Goal: Use online tool/utility: Utilize a website feature to perform a specific function

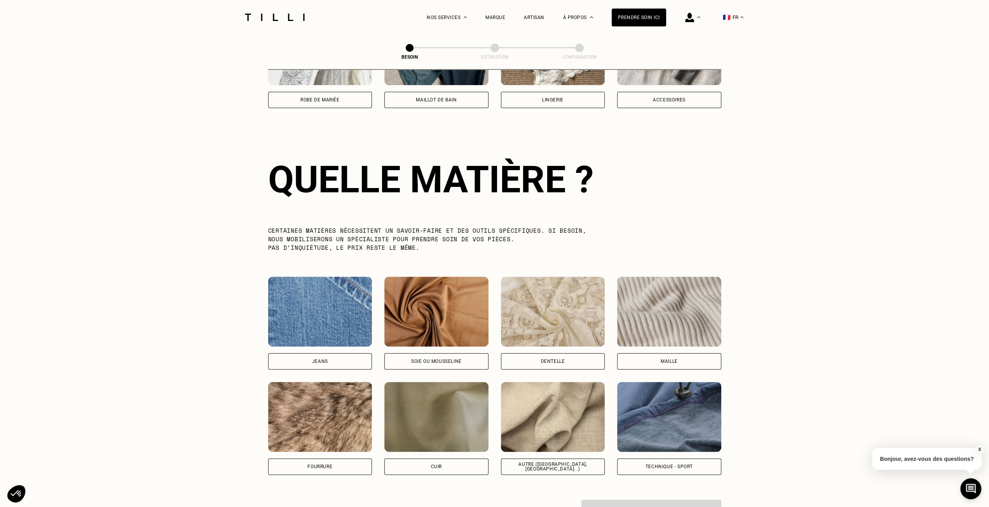
scroll to position [676, 0]
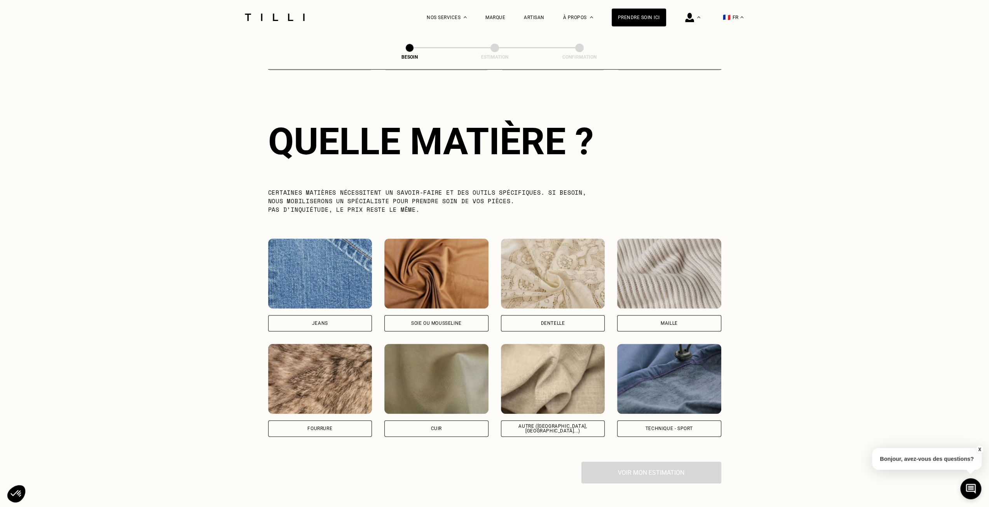
click at [573, 398] on img at bounding box center [553, 379] width 104 height 70
select select "FR"
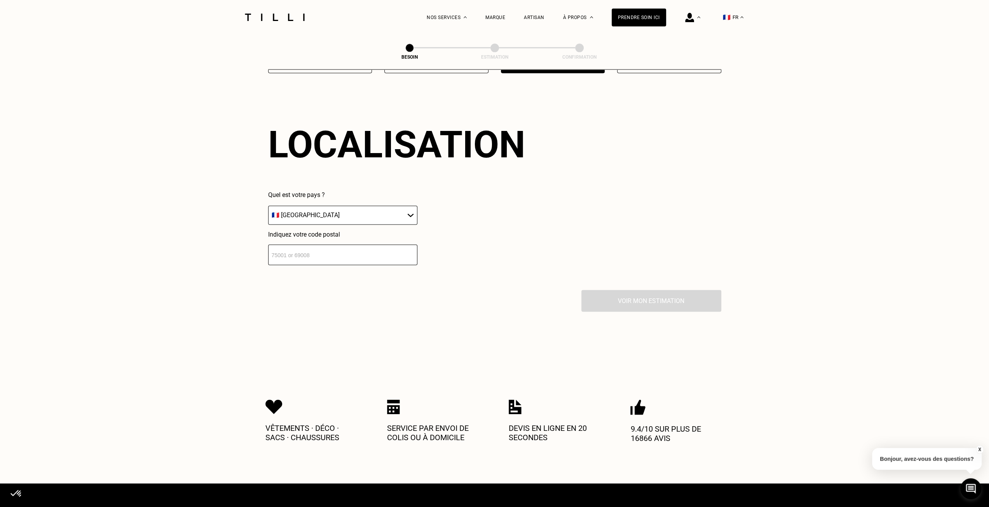
scroll to position [1044, 0]
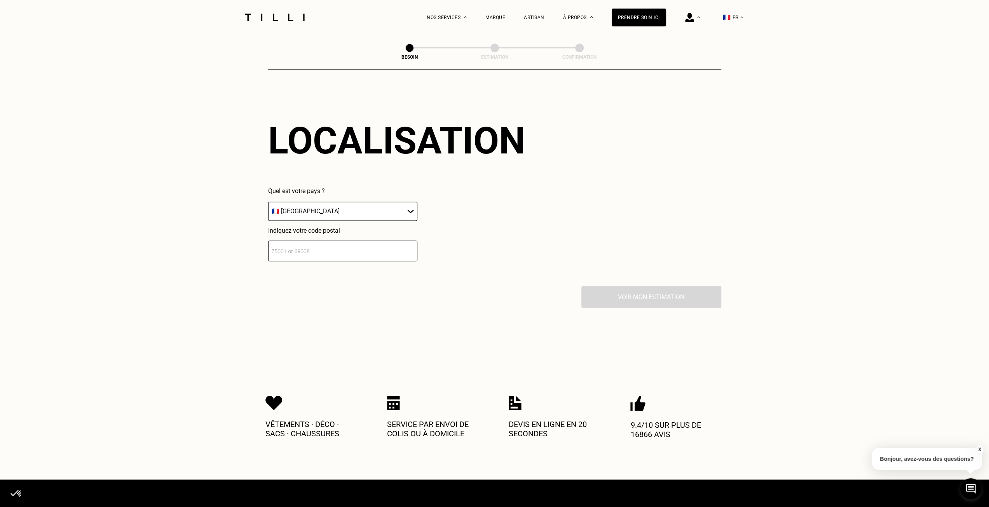
click at [355, 250] on input "number" at bounding box center [342, 250] width 149 height 21
type input "92600"
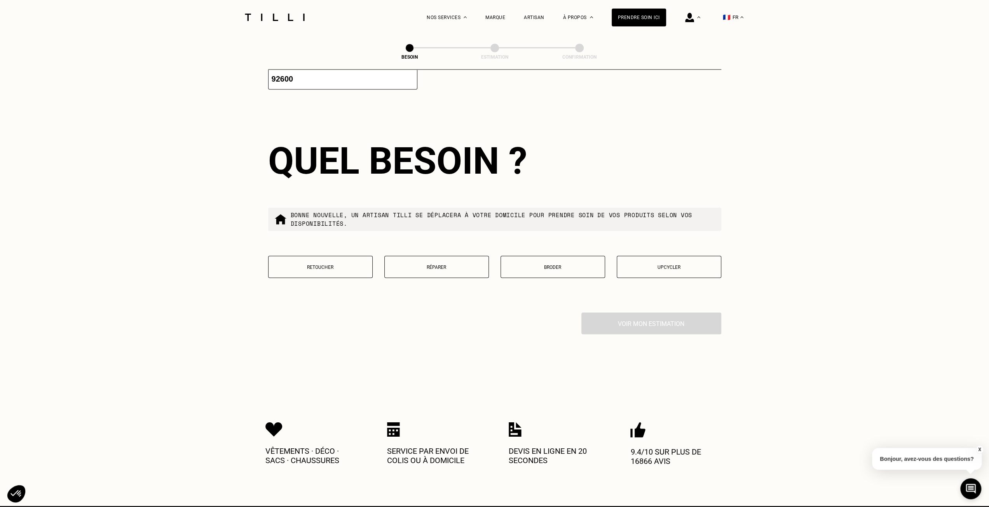
scroll to position [1236, 0]
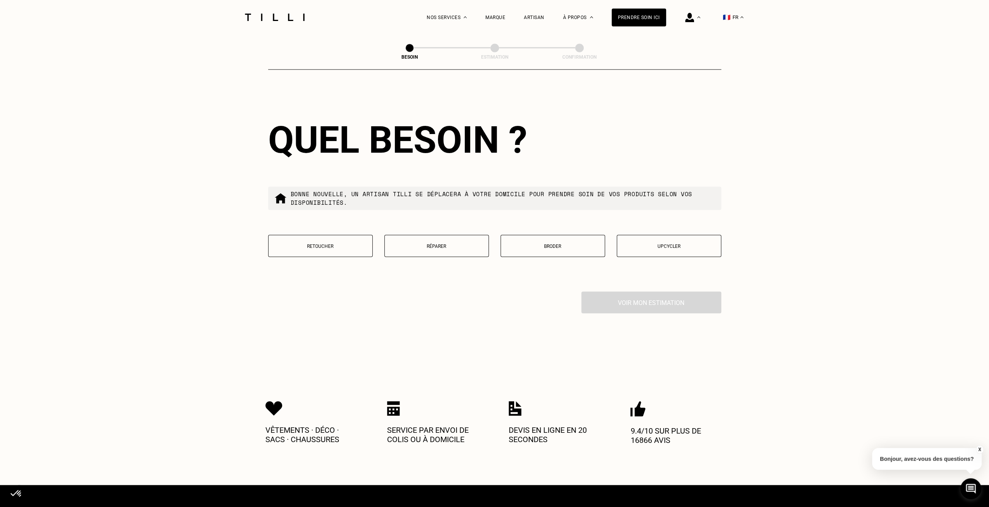
click at [350, 243] on p "Retoucher" at bounding box center [320, 245] width 96 height 5
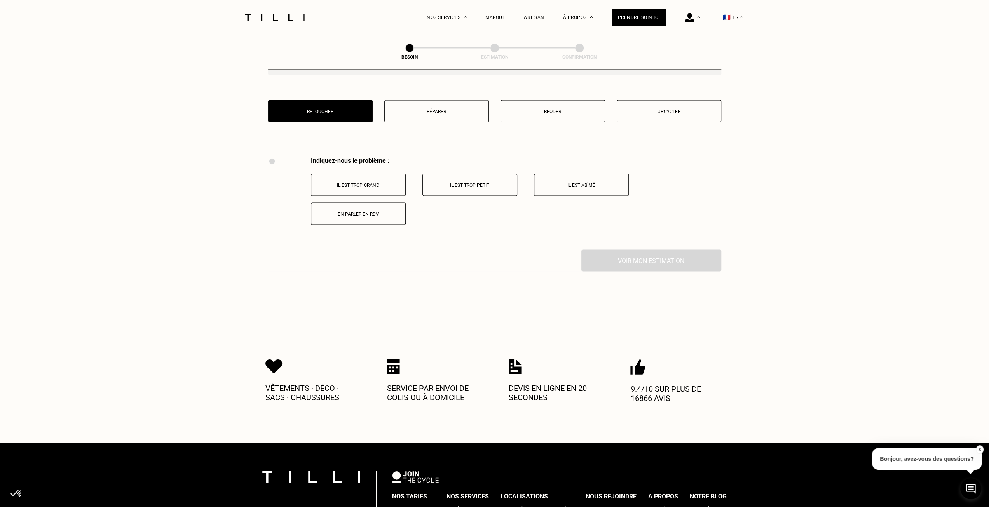
scroll to position [1319, 0]
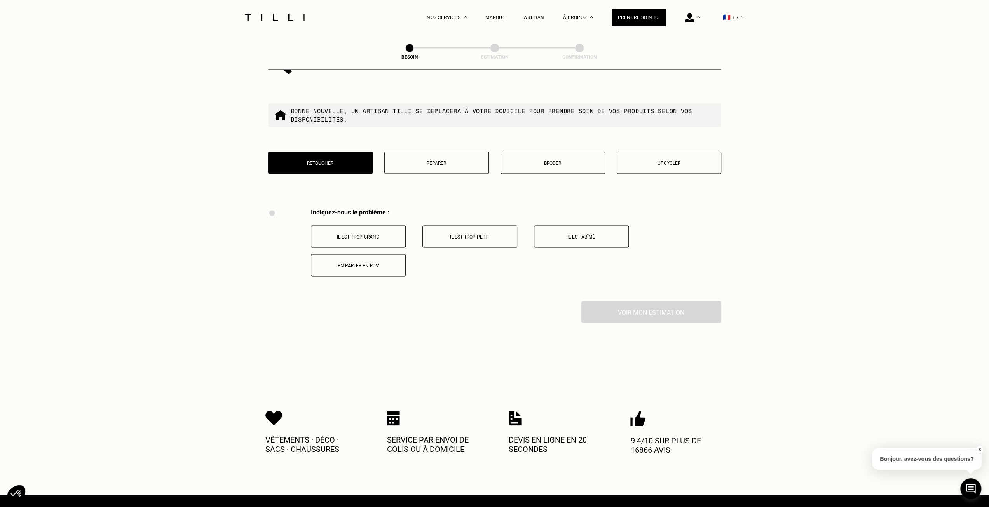
click at [579, 234] on p "Il est abîmé" at bounding box center [581, 236] width 86 height 5
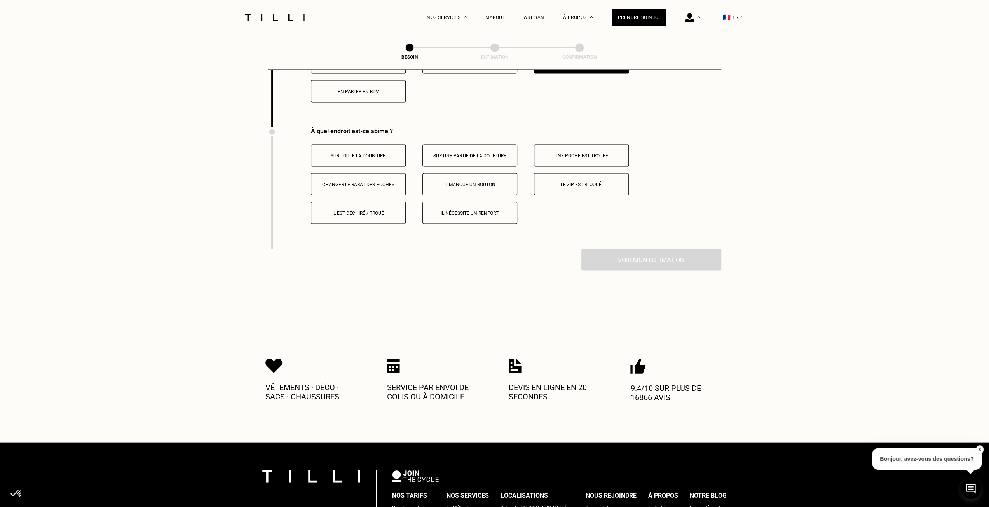
scroll to position [1490, 0]
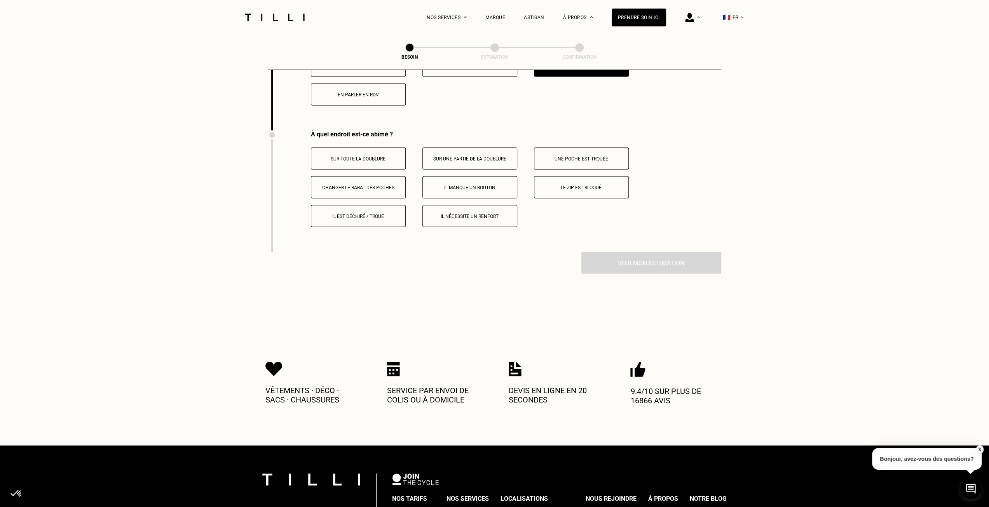
click at [384, 157] on p "Sur toute la doublure" at bounding box center [358, 158] width 86 height 5
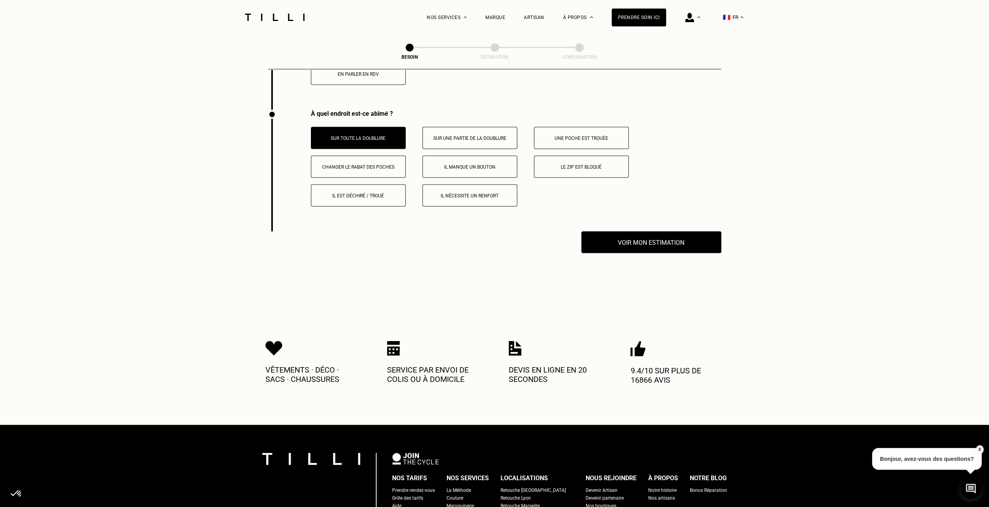
scroll to position [1495, 0]
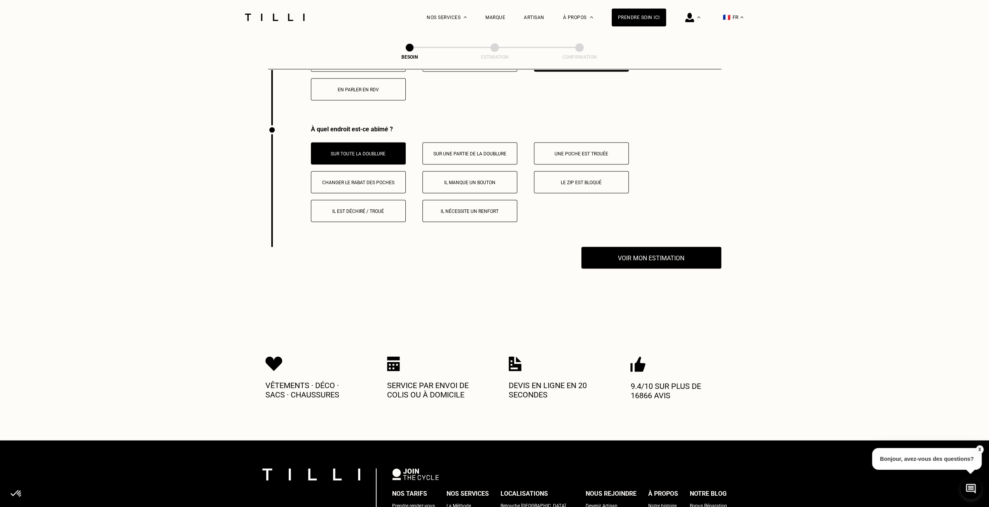
click at [375, 173] on button "Changer le rabat des poches" at bounding box center [358, 182] width 95 height 22
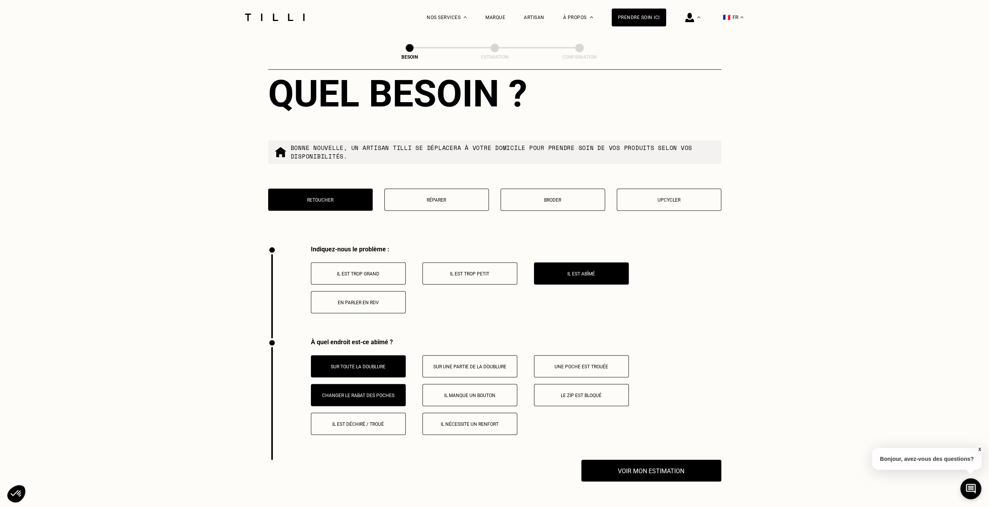
scroll to position [1321, 0]
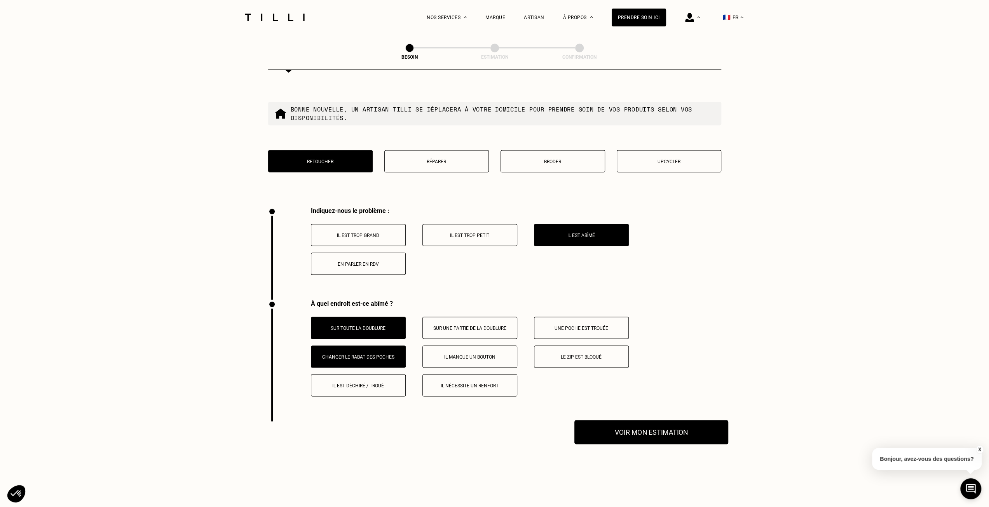
click at [681, 430] on button "Voir mon estimation" at bounding box center [651, 432] width 154 height 24
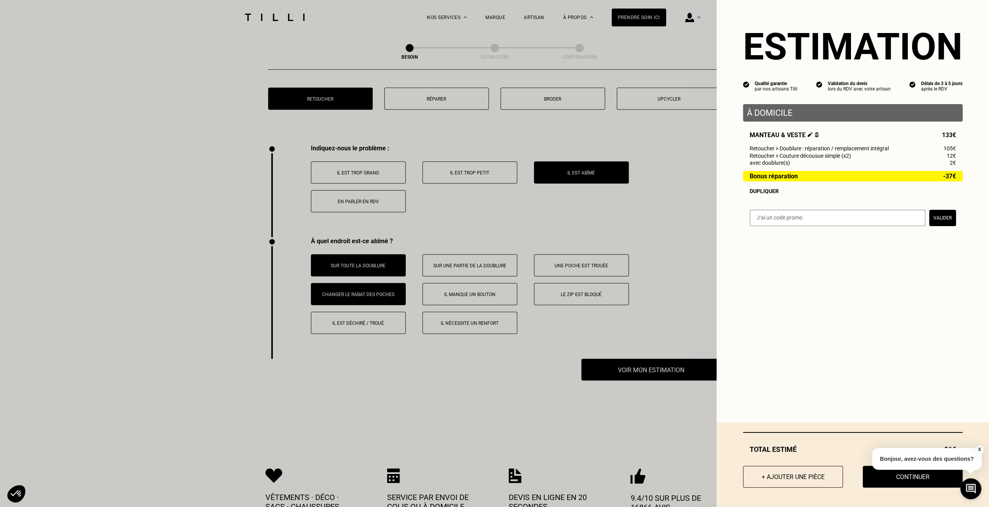
scroll to position [1437, 0]
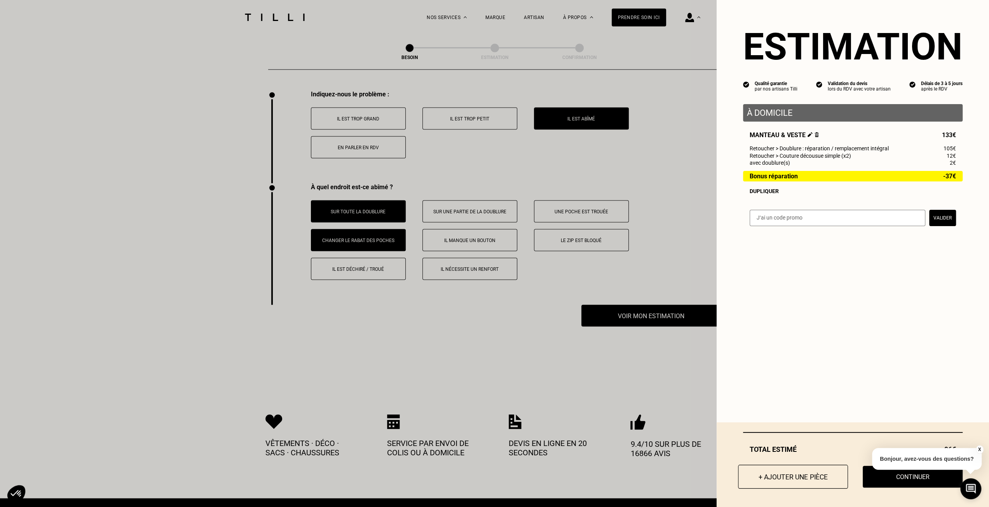
click at [782, 479] on button "+ Ajouter une pièce" at bounding box center [793, 477] width 110 height 24
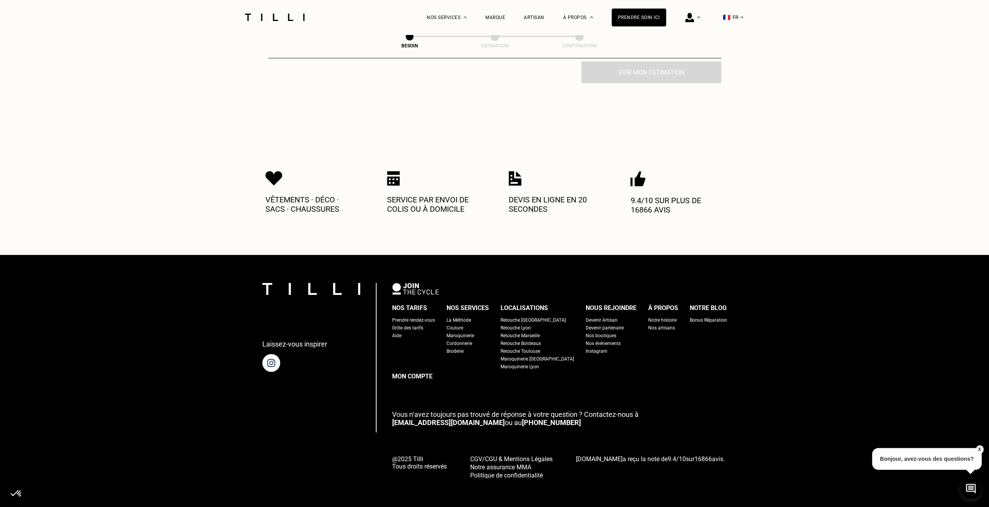
scroll to position [0, 0]
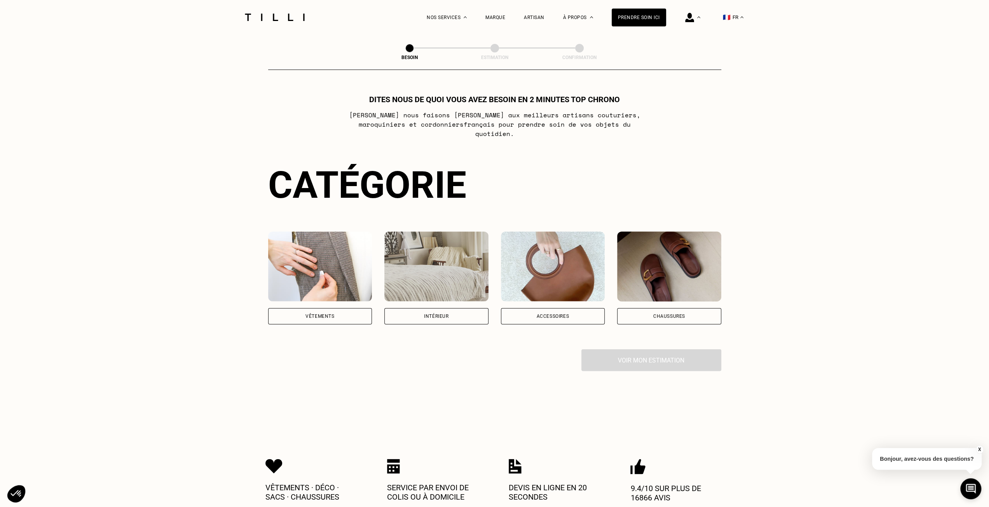
click at [321, 253] on img at bounding box center [320, 267] width 104 height 70
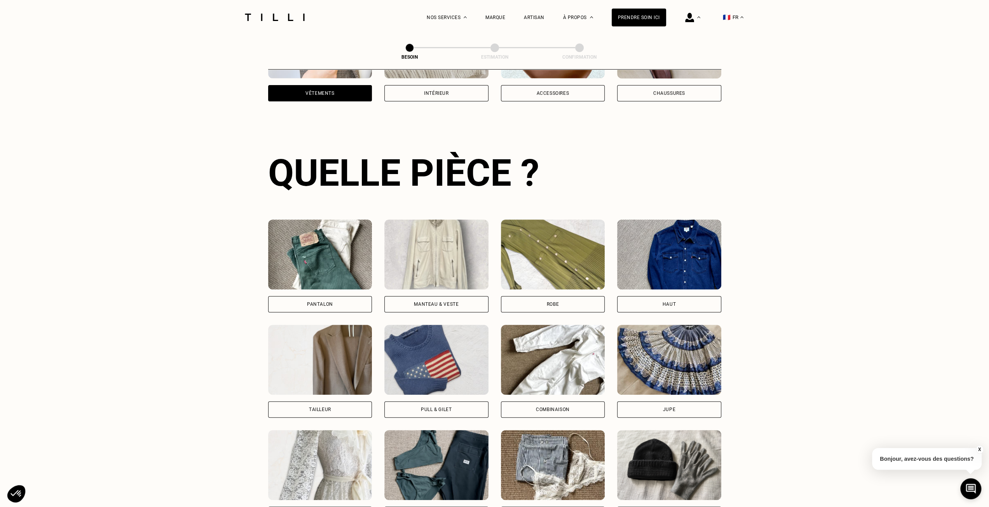
scroll to position [235, 0]
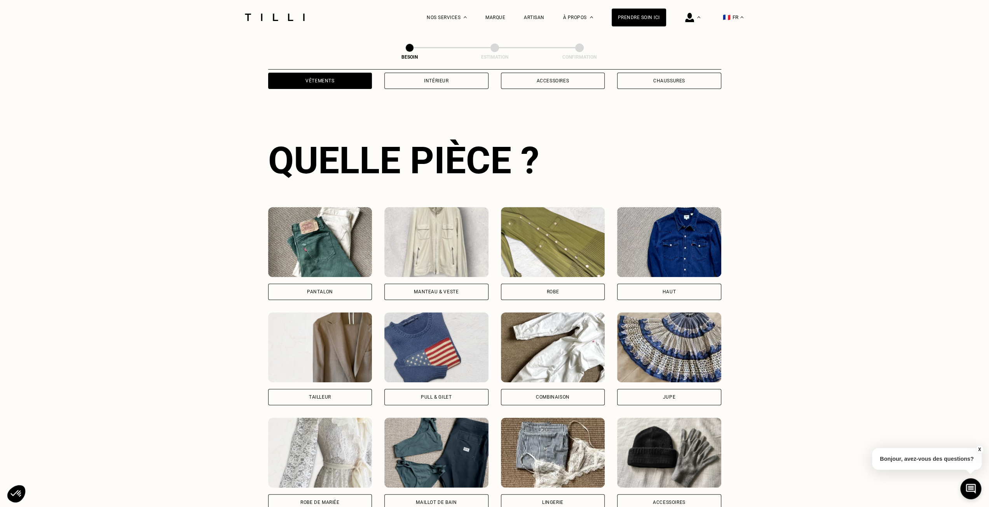
click at [473, 237] on img at bounding box center [436, 242] width 104 height 70
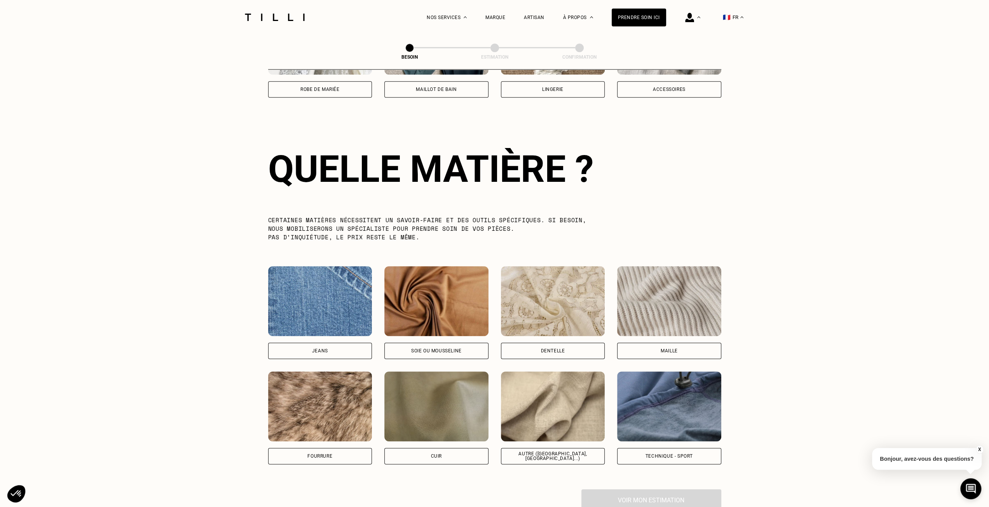
scroll to position [676, 0]
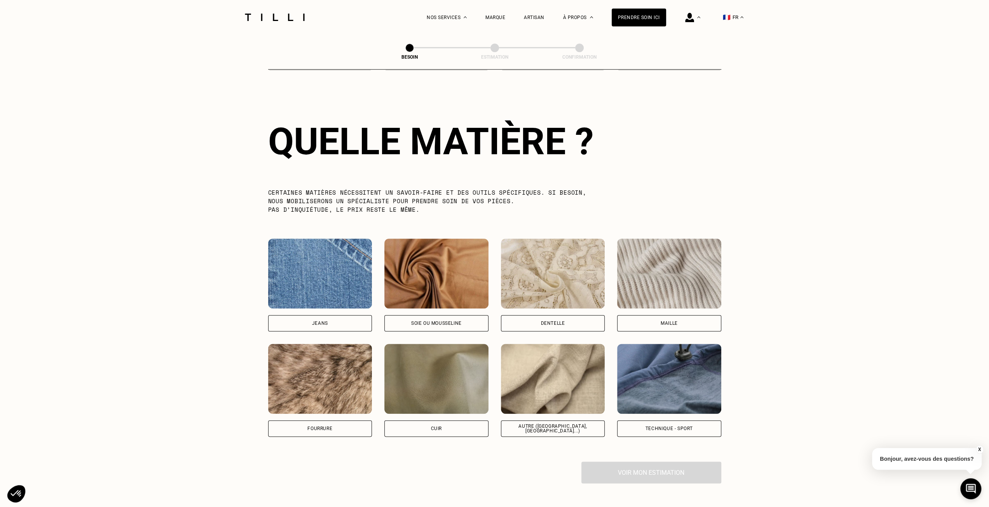
click at [562, 371] on img at bounding box center [553, 379] width 104 height 70
select select "FR"
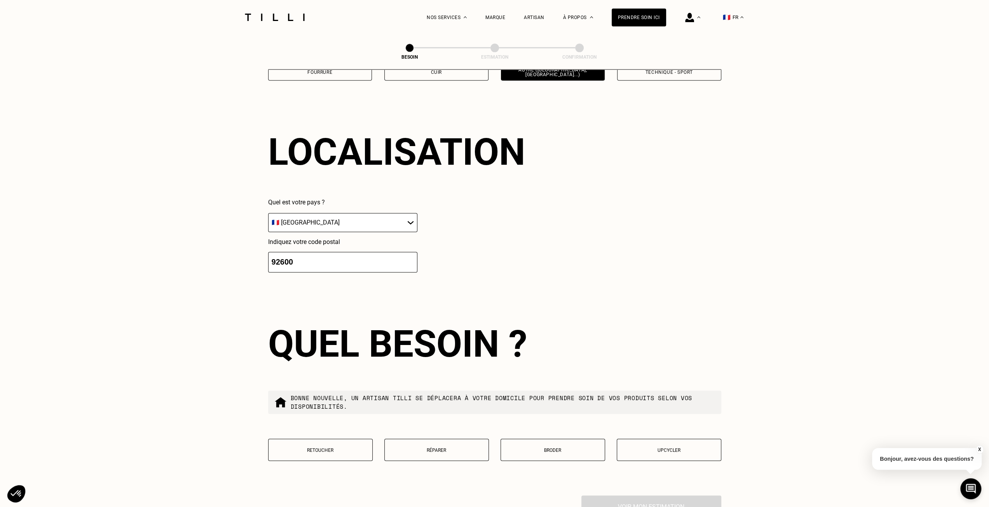
scroll to position [1044, 0]
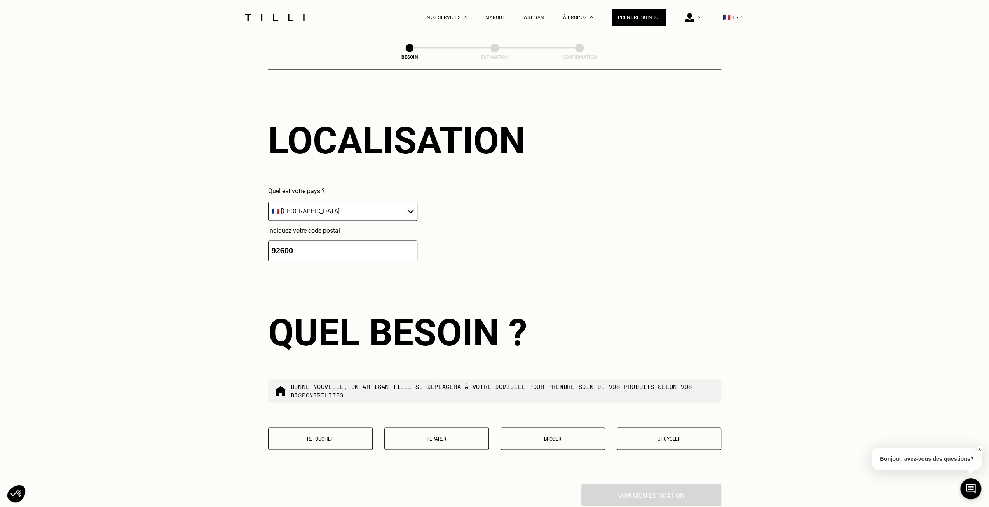
click at [354, 427] on button "Retoucher" at bounding box center [320, 438] width 105 height 22
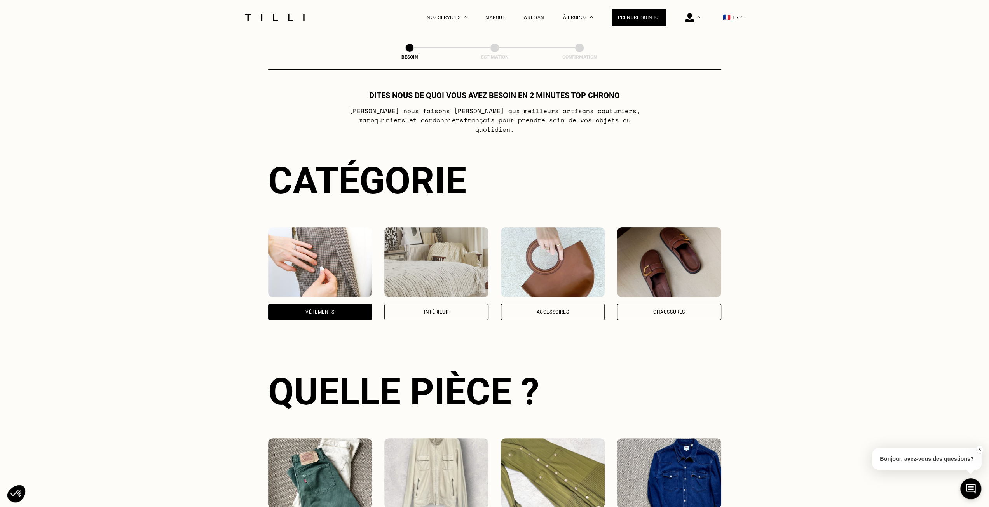
scroll to position [0, 0]
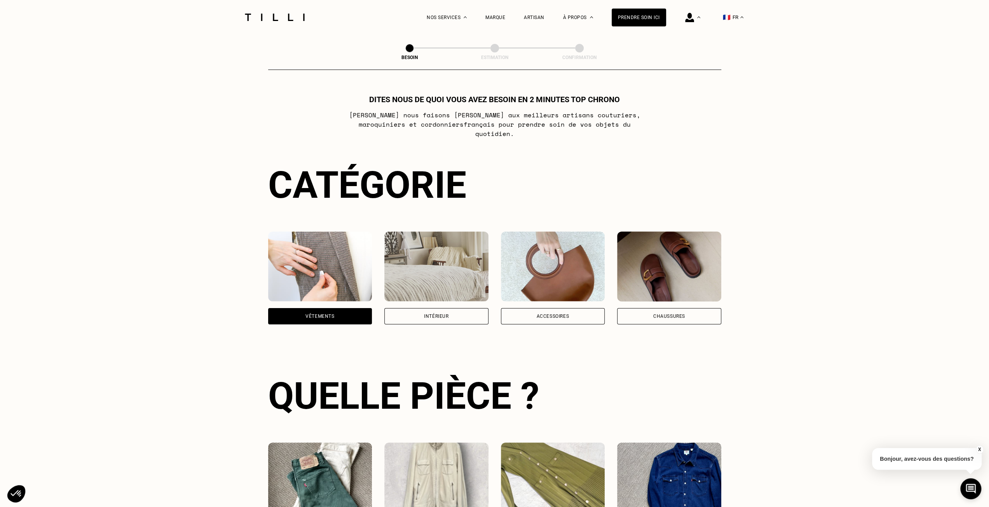
click at [350, 267] on img at bounding box center [320, 267] width 104 height 70
click at [330, 258] on img at bounding box center [320, 267] width 104 height 70
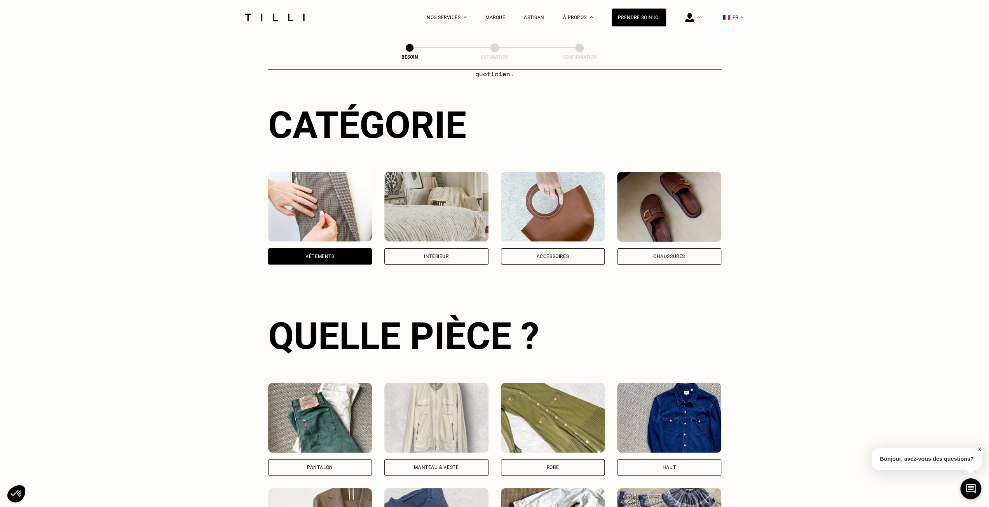
scroll to position [60, 0]
click at [335, 248] on div "Vêtements" at bounding box center [320, 256] width 104 height 16
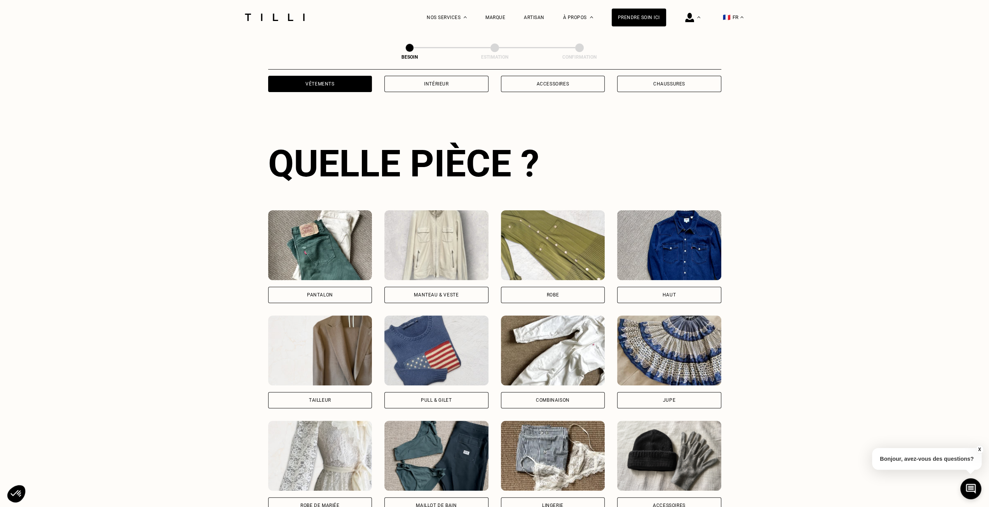
scroll to position [254, 0]
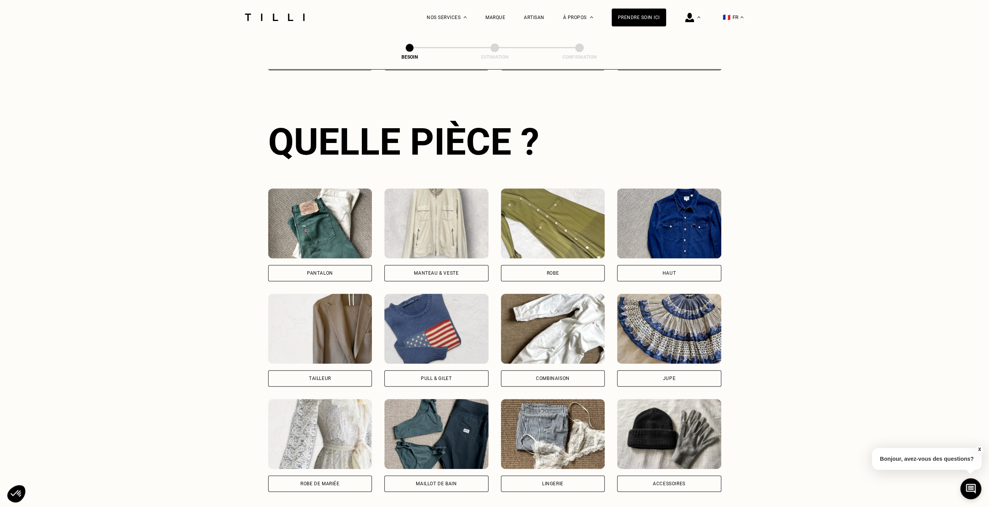
click at [455, 265] on div "Manteau & Veste" at bounding box center [436, 273] width 104 height 16
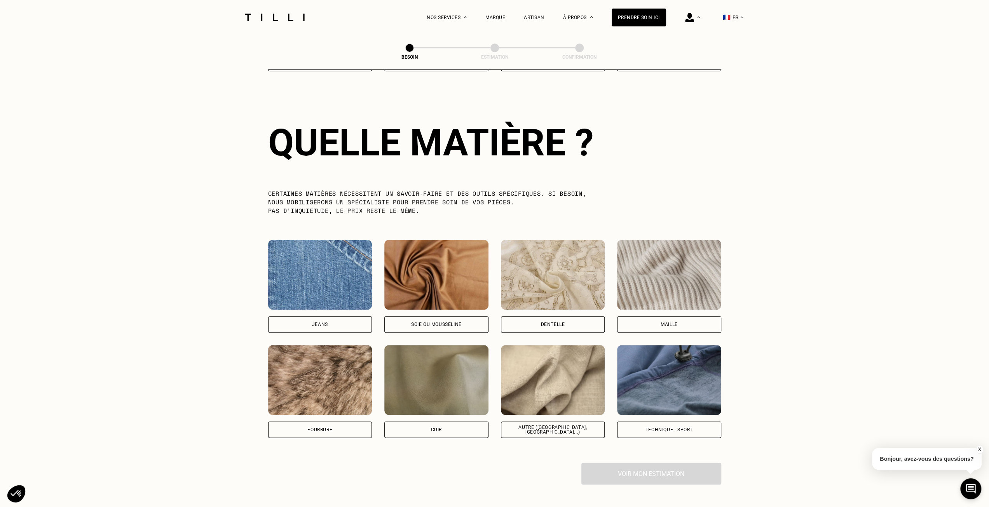
scroll to position [676, 0]
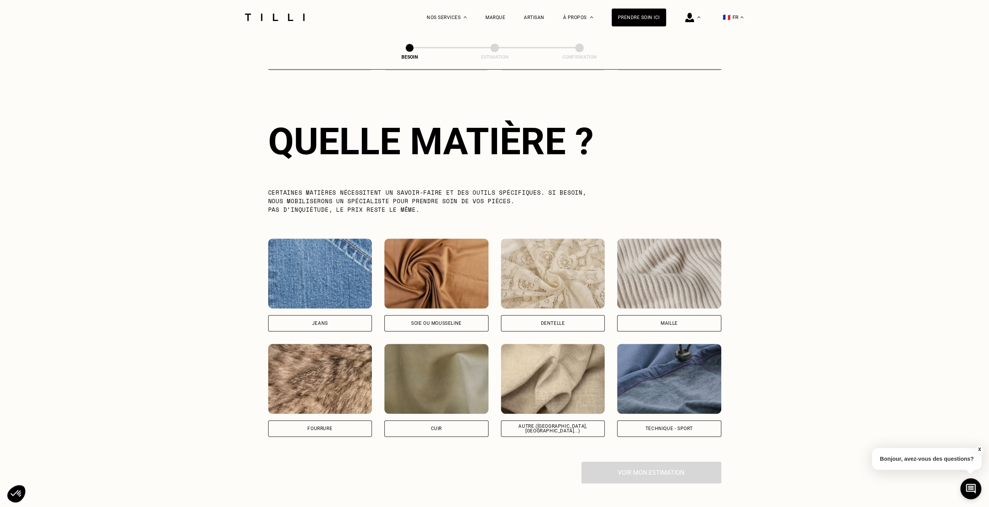
click at [558, 424] on div "Autre ([GEOGRAPHIC_DATA], [GEOGRAPHIC_DATA]...)" at bounding box center [552, 428] width 91 height 9
select select "FR"
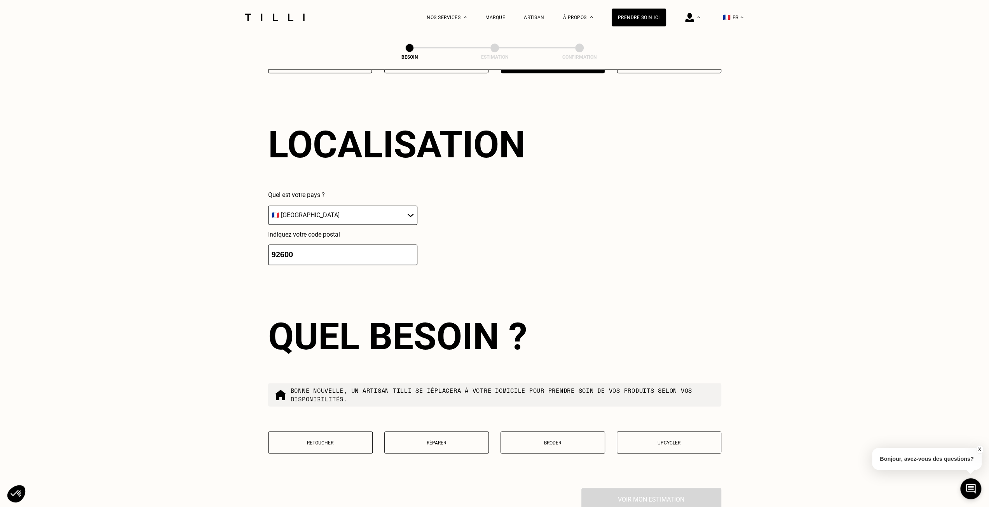
scroll to position [1044, 0]
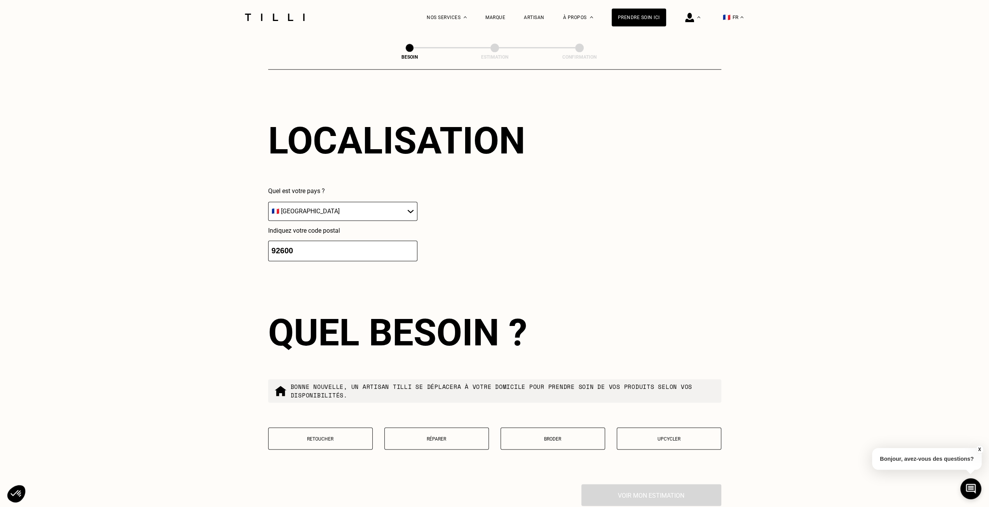
click at [361, 439] on button "Retoucher" at bounding box center [320, 438] width 105 height 22
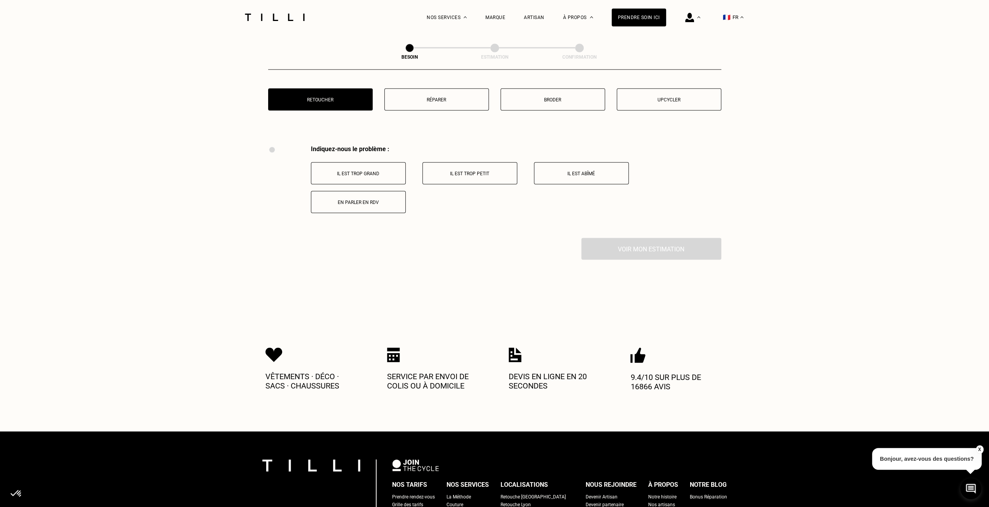
scroll to position [1358, 0]
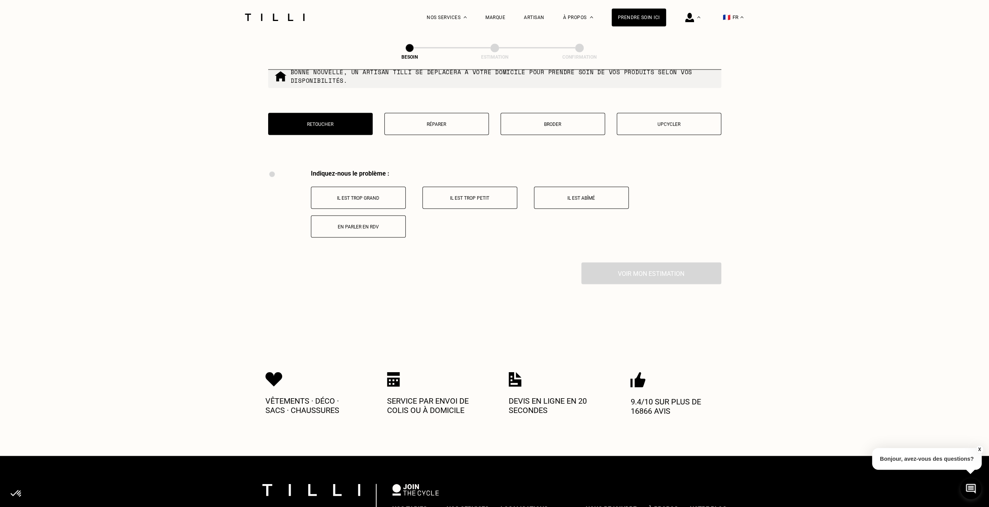
click at [555, 195] on p "Il est abîmé" at bounding box center [581, 197] width 86 height 5
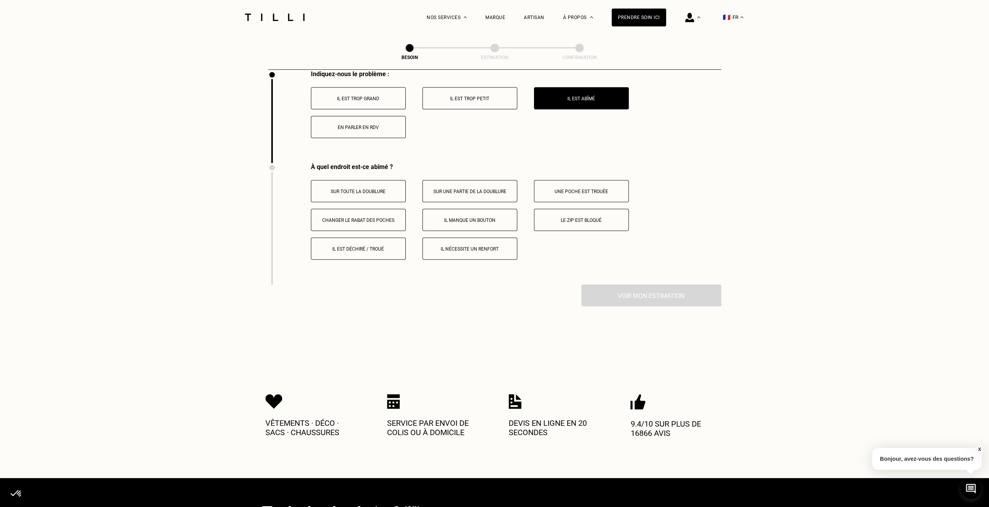
scroll to position [1451, 0]
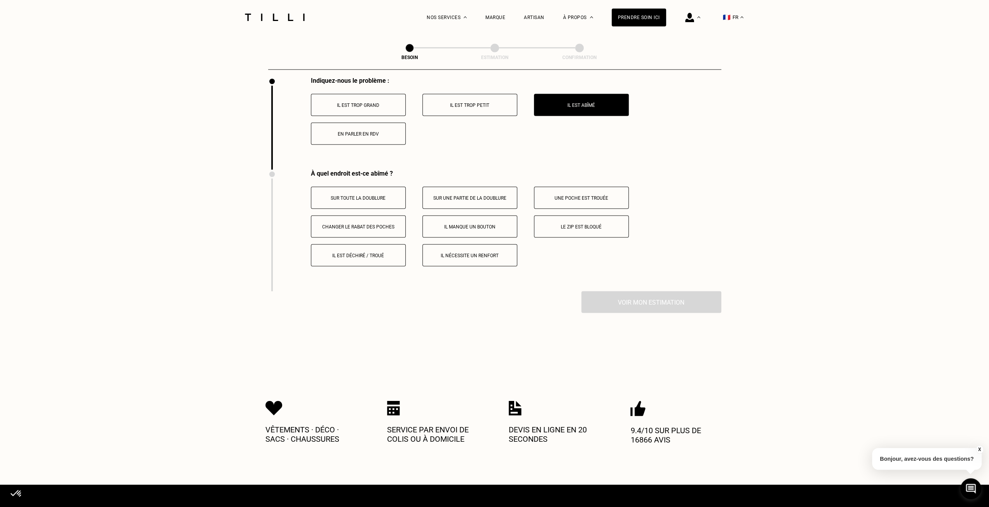
click at [378, 195] on p "Sur toute la doublure" at bounding box center [358, 197] width 86 height 5
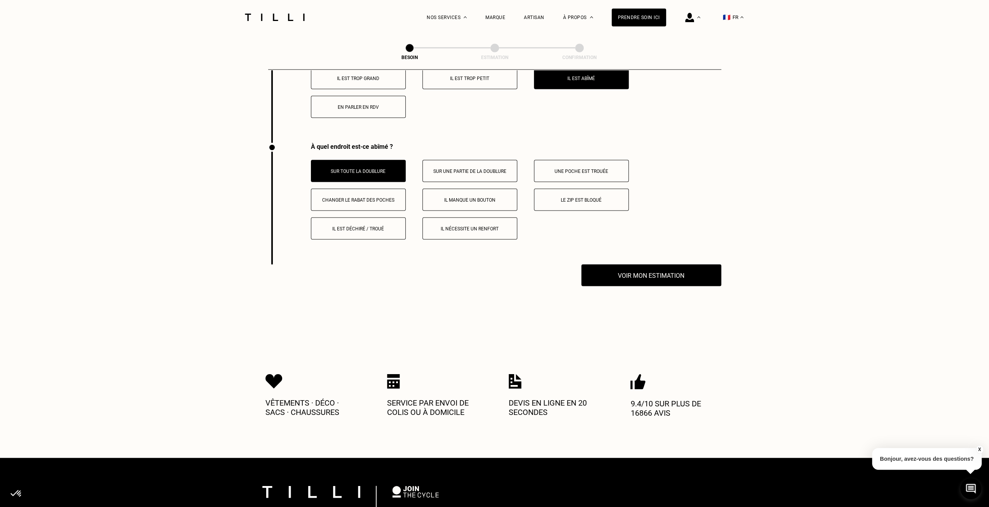
scroll to position [1456, 0]
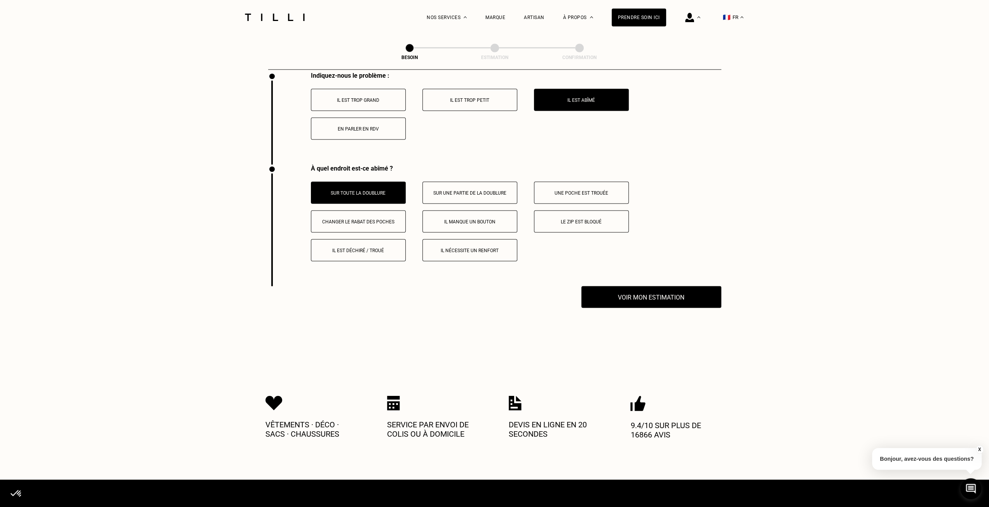
click at [587, 190] on p "Une poche est trouée" at bounding box center [581, 192] width 86 height 5
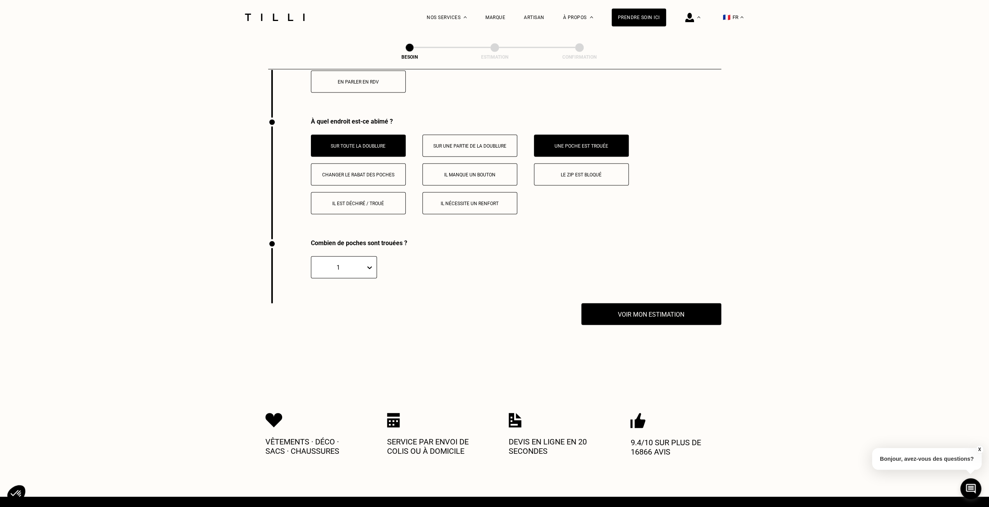
scroll to position [1495, 0]
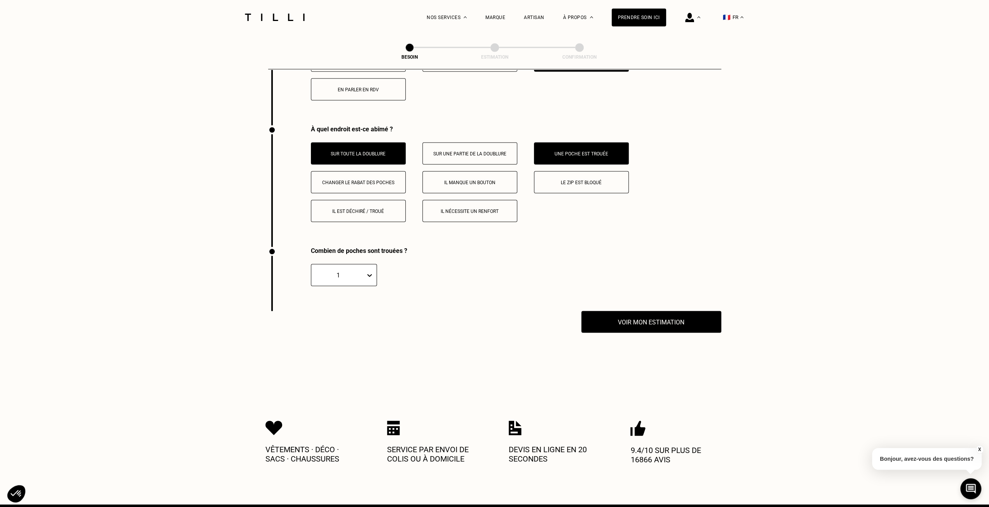
click at [368, 272] on icon at bounding box center [370, 276] width 8 height 8
click at [341, 335] on div "4" at bounding box center [344, 341] width 66 height 14
click at [636, 323] on button "Voir mon estimation" at bounding box center [651, 322] width 154 height 24
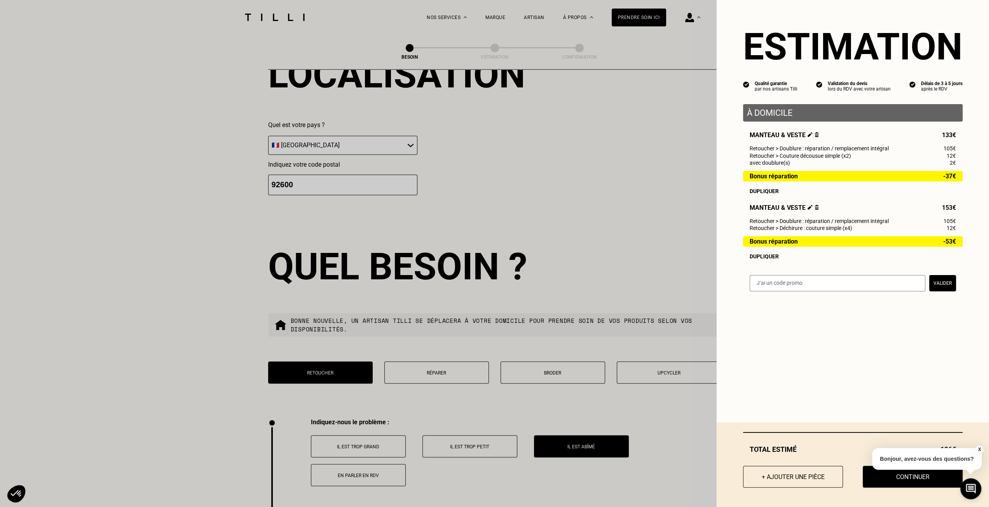
scroll to position [951, 0]
